Goal: Information Seeking & Learning: Learn about a topic

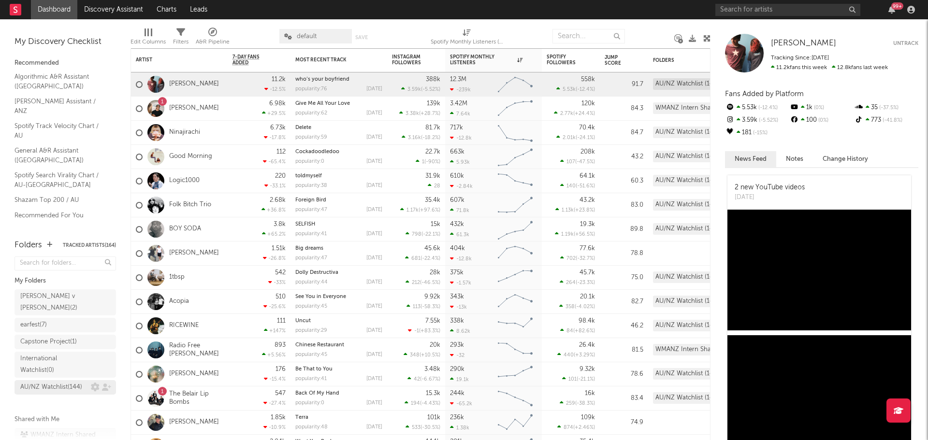
scroll to position [66, 0]
drag, startPoint x: 41, startPoint y: 387, endPoint x: 79, endPoint y: 361, distance: 46.2
click at [41, 387] on div "WMANZ Intern Shared Leads ( 42 )" at bounding box center [63, 387] width 87 height 23
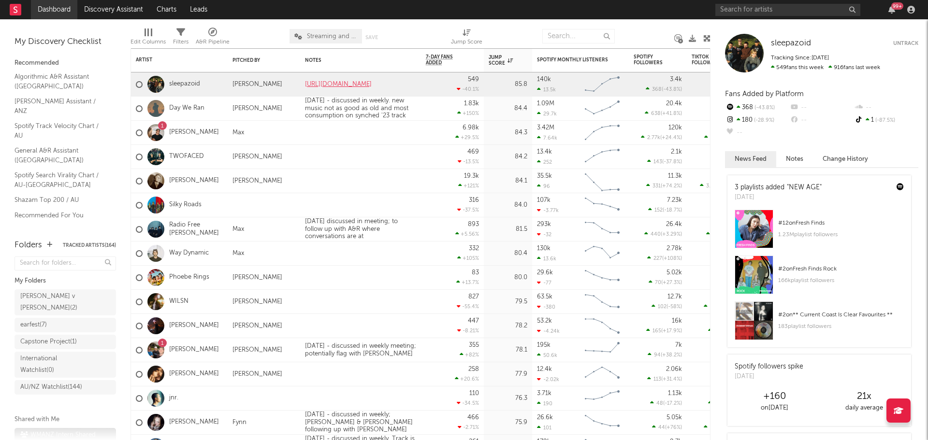
click at [62, 15] on link "Dashboard" at bounding box center [54, 9] width 46 height 19
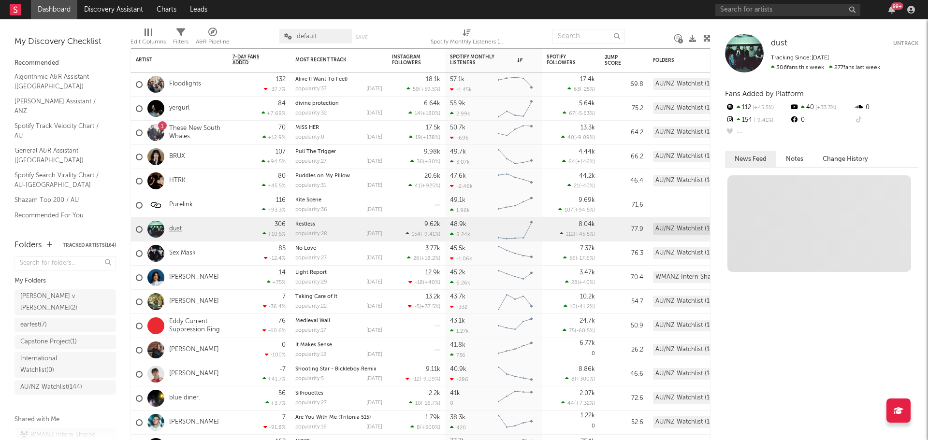
click at [173, 229] on link "dust" at bounding box center [175, 229] width 13 height 8
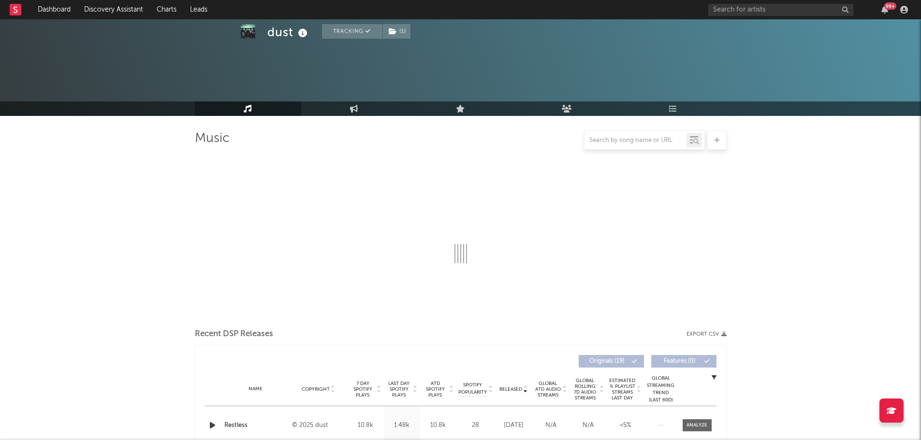
scroll to position [145, 0]
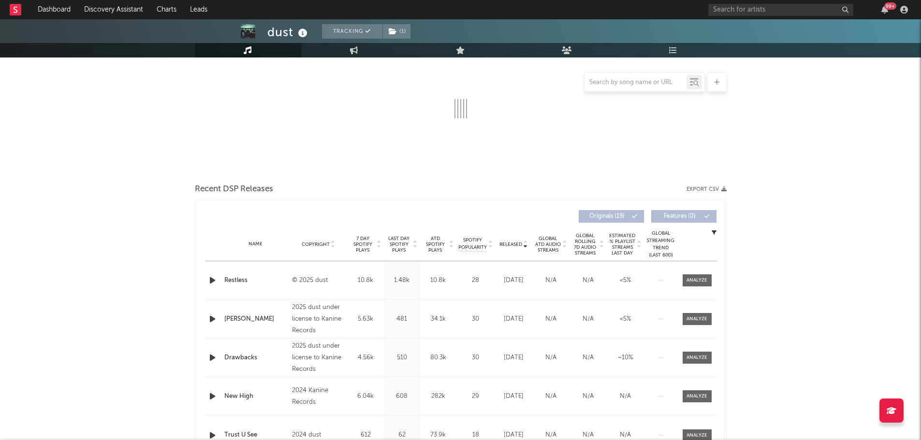
select select "1w"
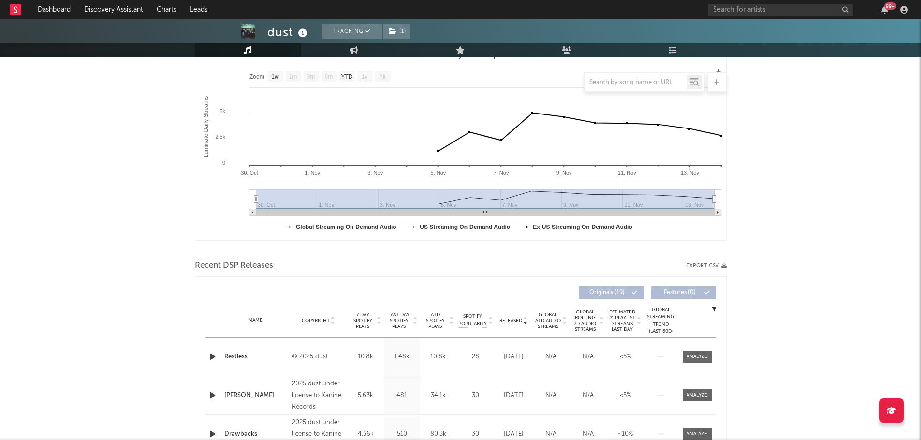
click at [439, 322] on span "ATD Spotify Plays" at bounding box center [435, 320] width 26 height 17
click at [510, 320] on span "Released" at bounding box center [510, 321] width 23 height 6
click at [694, 353] on div at bounding box center [696, 356] width 21 height 7
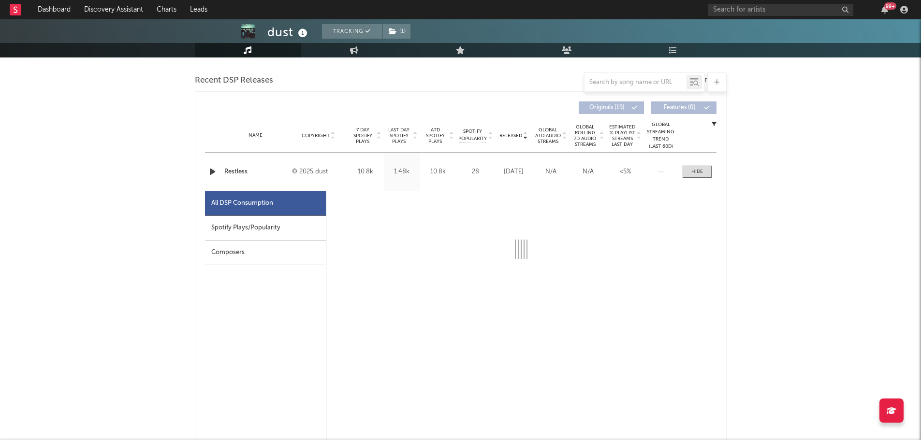
scroll to position [338, 0]
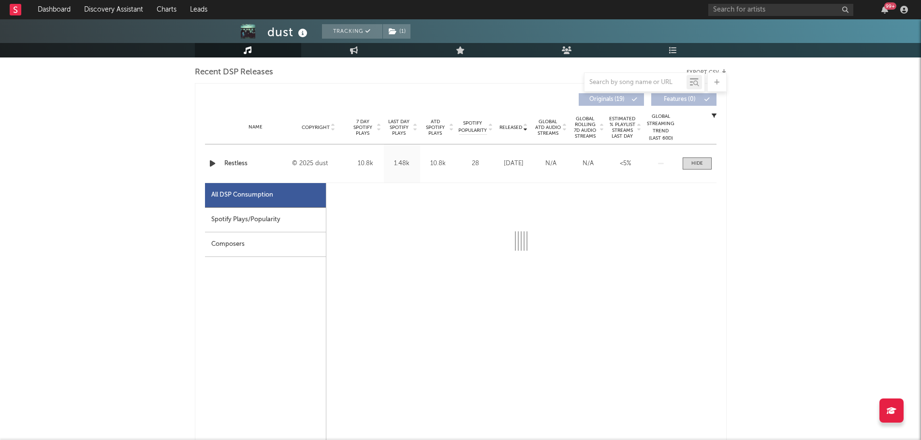
click at [286, 219] on div "Spotify Plays/Popularity" at bounding box center [265, 220] width 121 height 25
select select "1w"
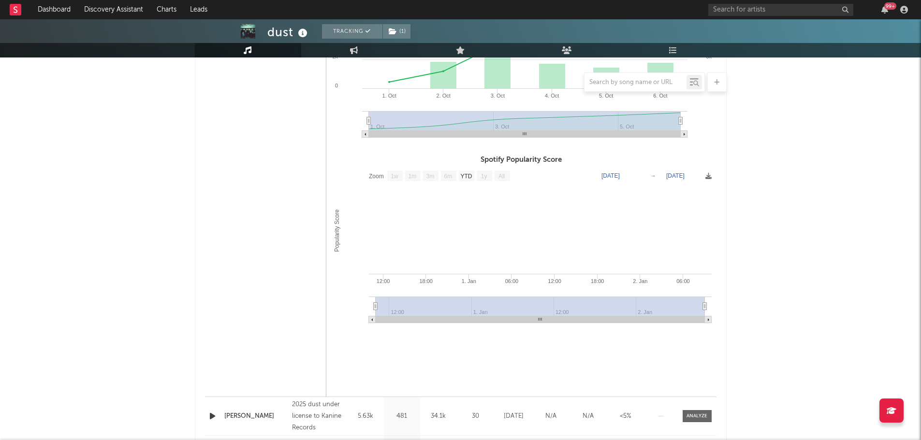
scroll to position [822, 0]
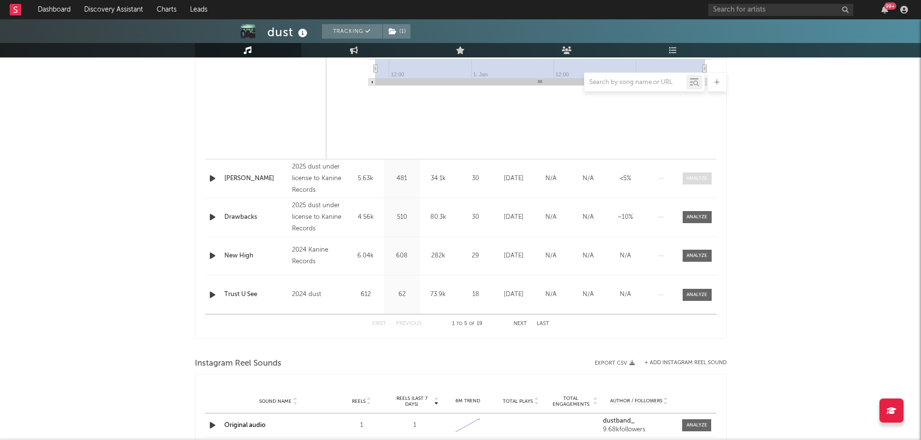
click at [694, 175] on div at bounding box center [696, 178] width 21 height 7
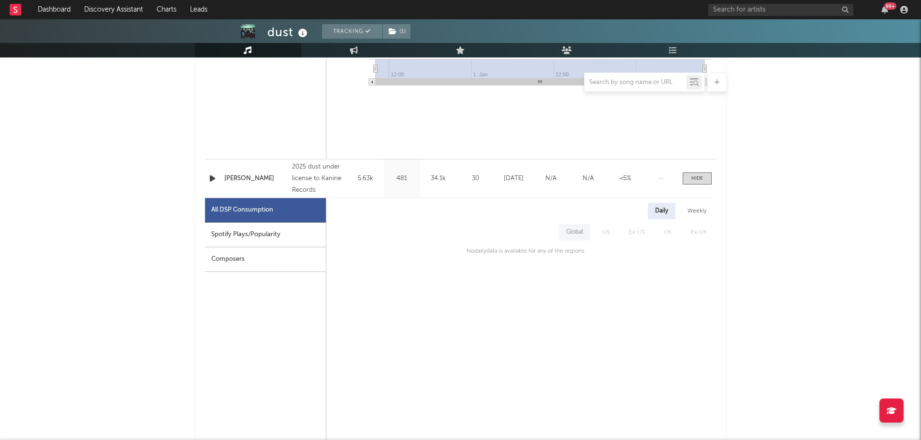
click at [262, 235] on div "Spotify Plays/Popularity" at bounding box center [265, 235] width 121 height 25
select select "1w"
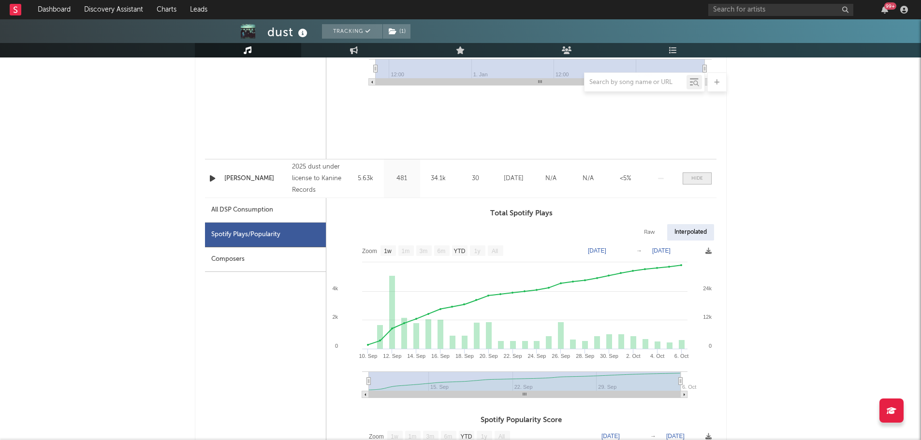
click at [697, 176] on div at bounding box center [697, 178] width 12 height 7
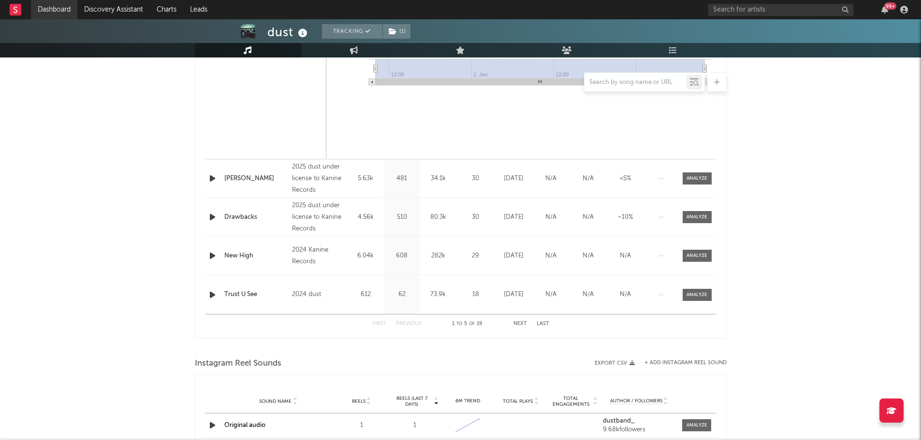
click at [68, 8] on link "Dashboard" at bounding box center [54, 9] width 46 height 19
